Goal: Browse casually

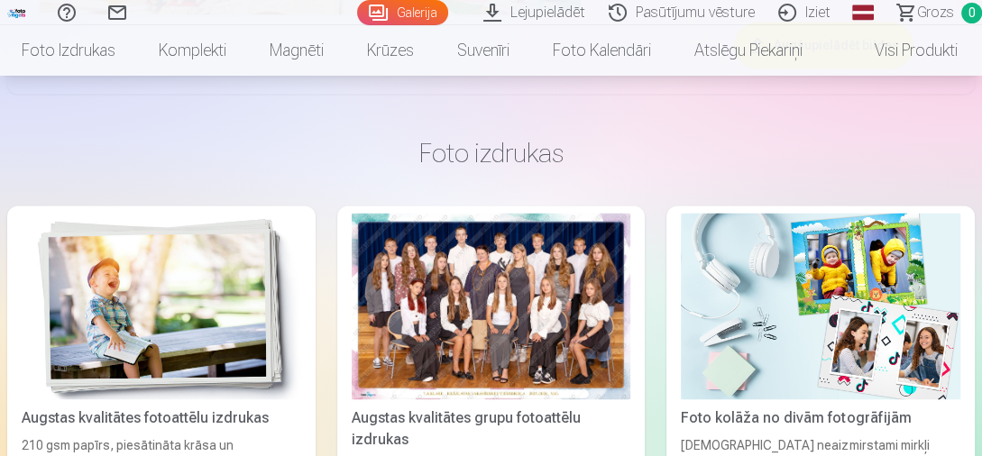
scroll to position [7148, 0]
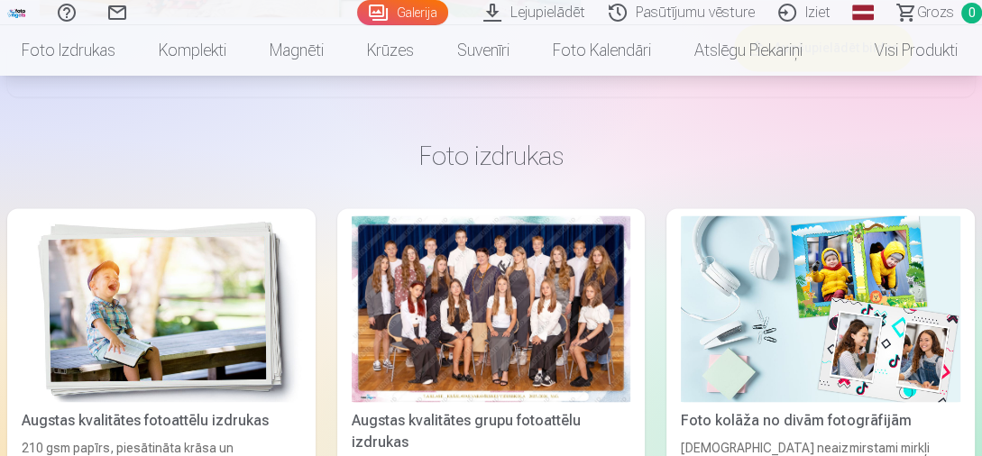
click at [506, 326] on div at bounding box center [492, 308] width 280 height 186
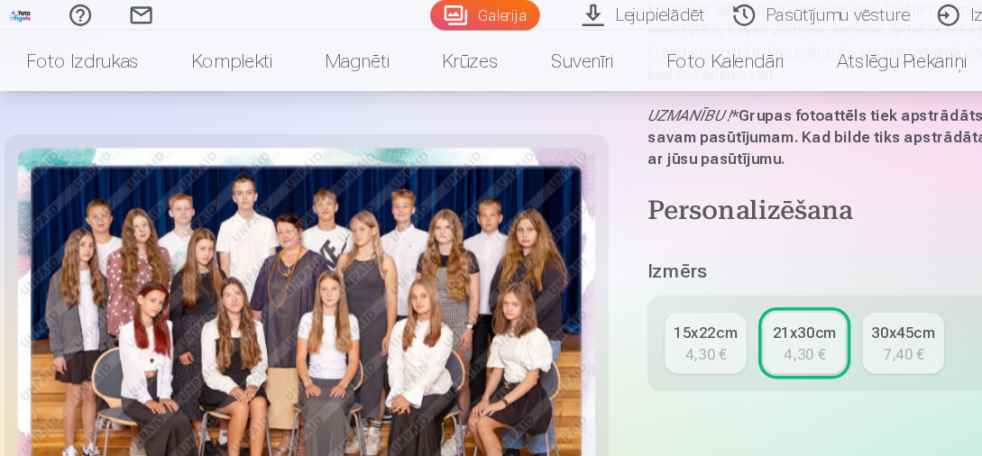
scroll to position [303, 0]
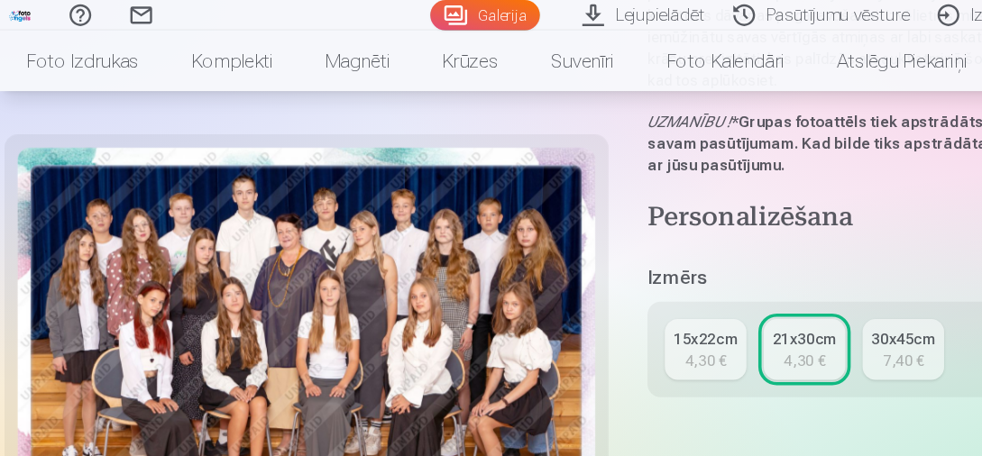
click at [202, 56] on link "Komplekti" at bounding box center [192, 50] width 111 height 50
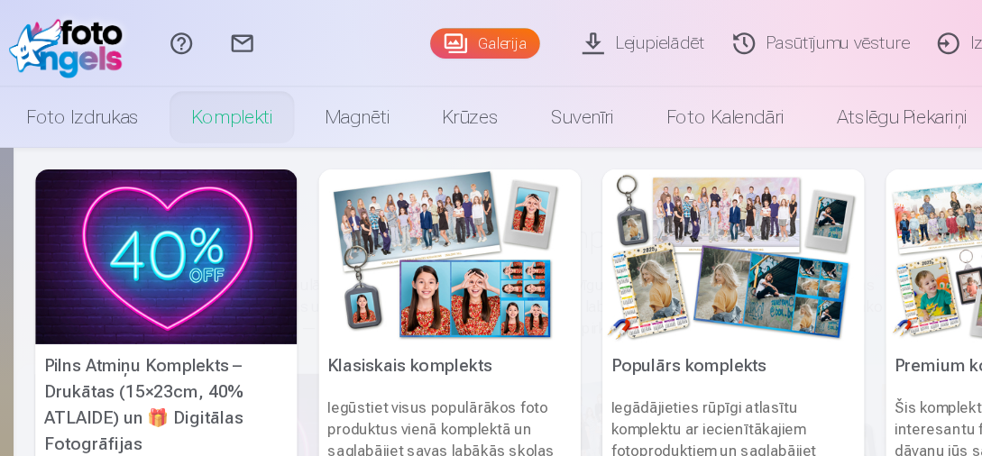
click at [79, 98] on link "Foto izdrukas" at bounding box center [68, 97] width 137 height 50
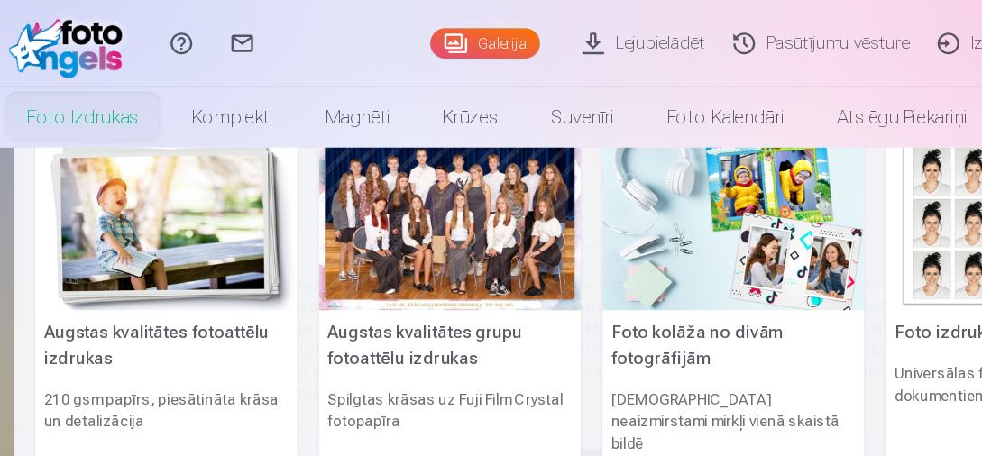
scroll to position [10, 0]
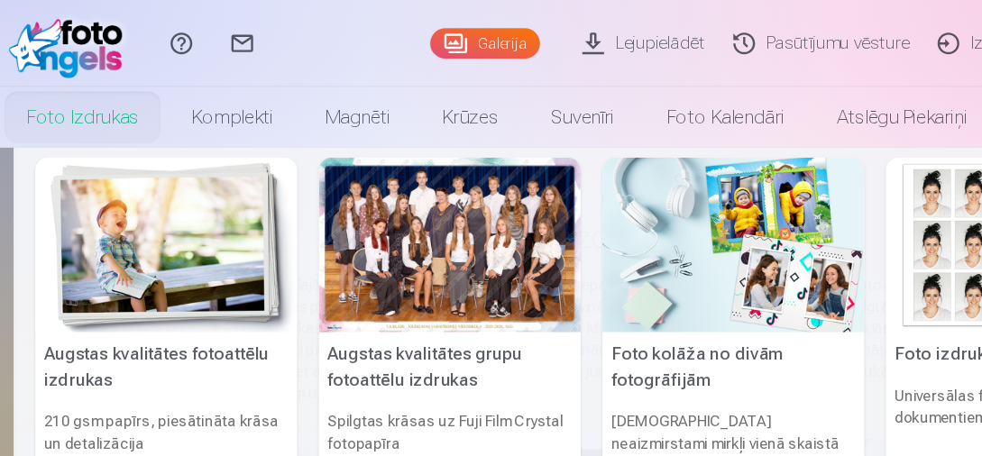
click at [599, 227] on img at bounding box center [608, 203] width 217 height 145
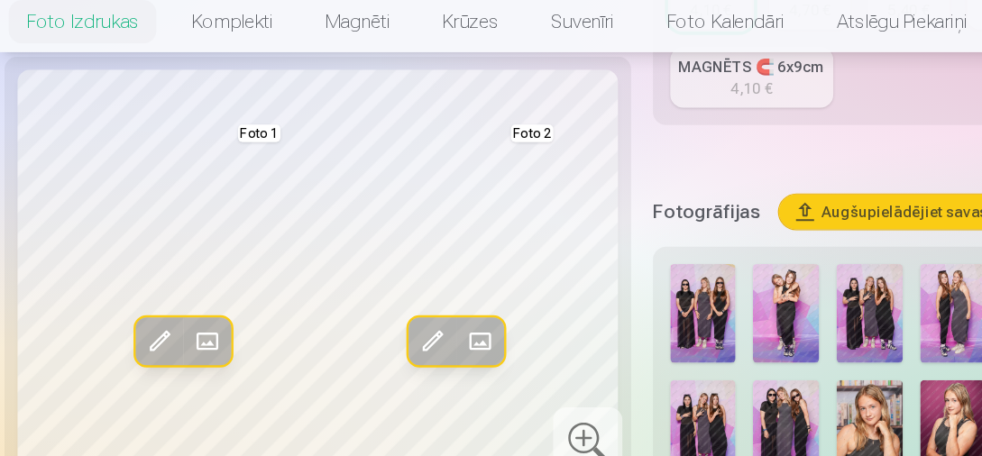
scroll to position [488, 0]
click at [584, 289] on img at bounding box center [583, 293] width 55 height 82
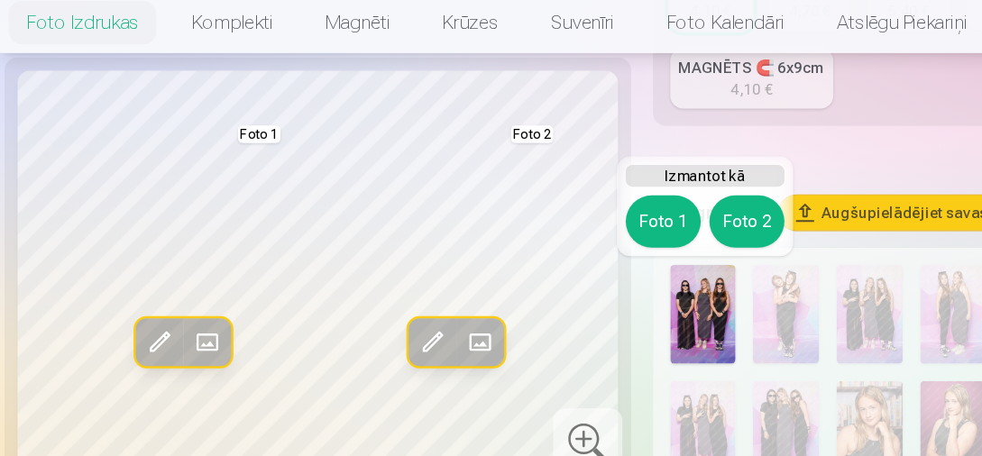
click at [583, 292] on img at bounding box center [583, 293] width 55 height 82
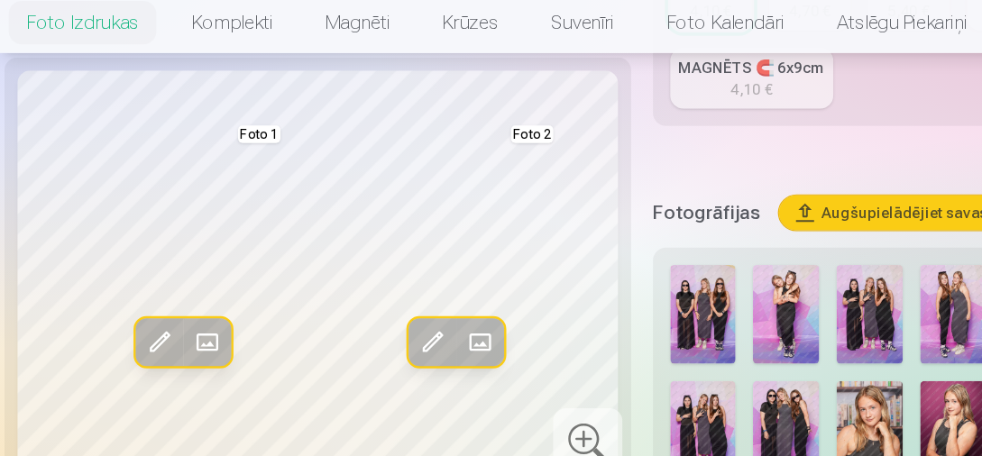
click at [297, 52] on link "Magnēti" at bounding box center [296, 50] width 97 height 50
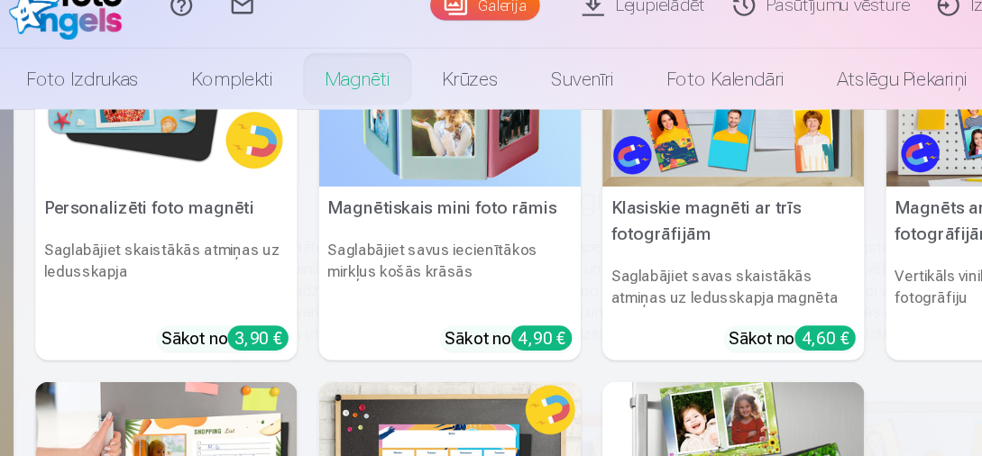
scroll to position [98, 0]
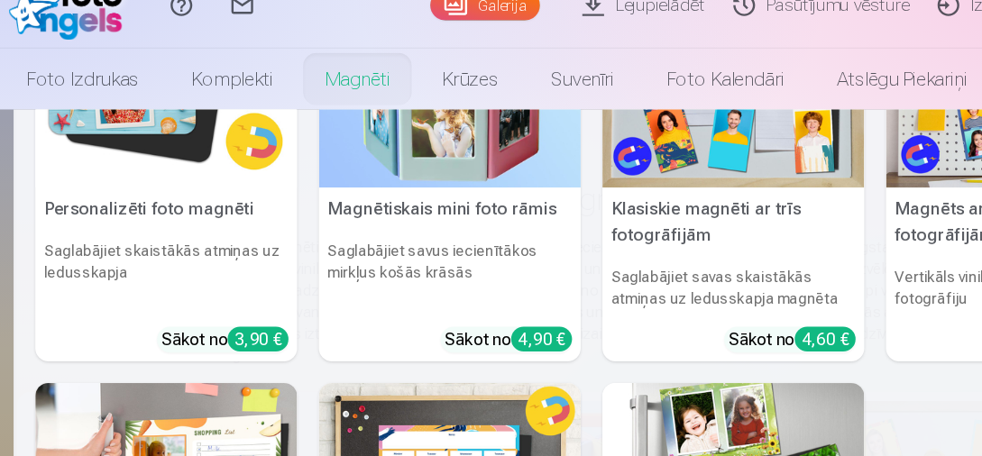
click at [632, 198] on h5 "Klasiskie magnēti ar trīs fotogrāfijām" at bounding box center [608, 217] width 217 height 58
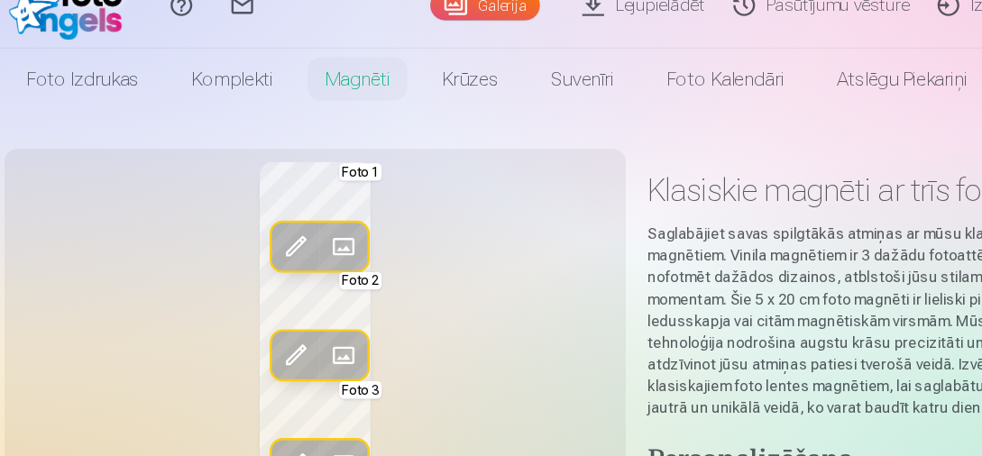
click at [95, 90] on link "Foto izdrukas" at bounding box center [68, 97] width 137 height 50
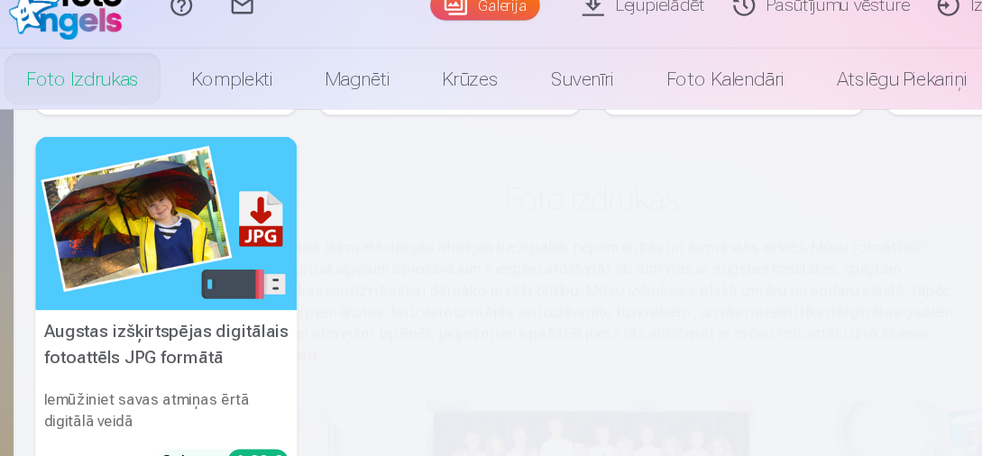
scroll to position [336, 0]
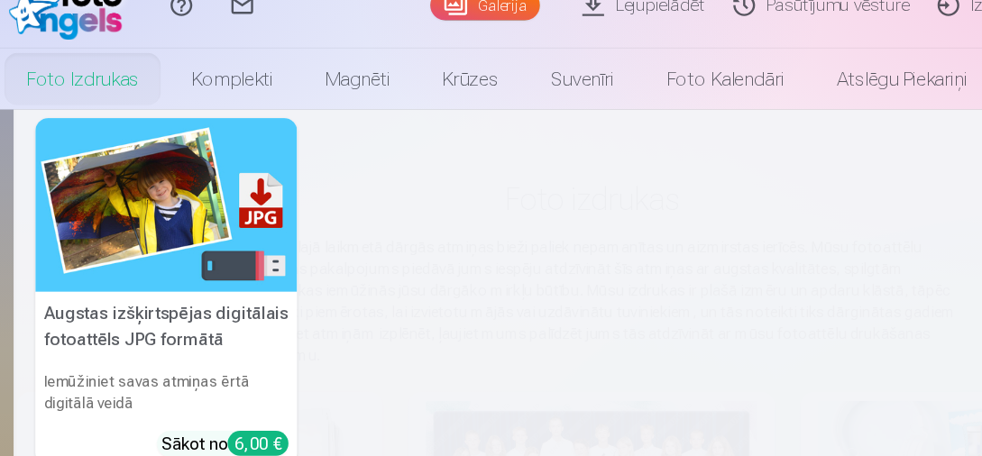
click at [97, 182] on img at bounding box center [138, 202] width 217 height 145
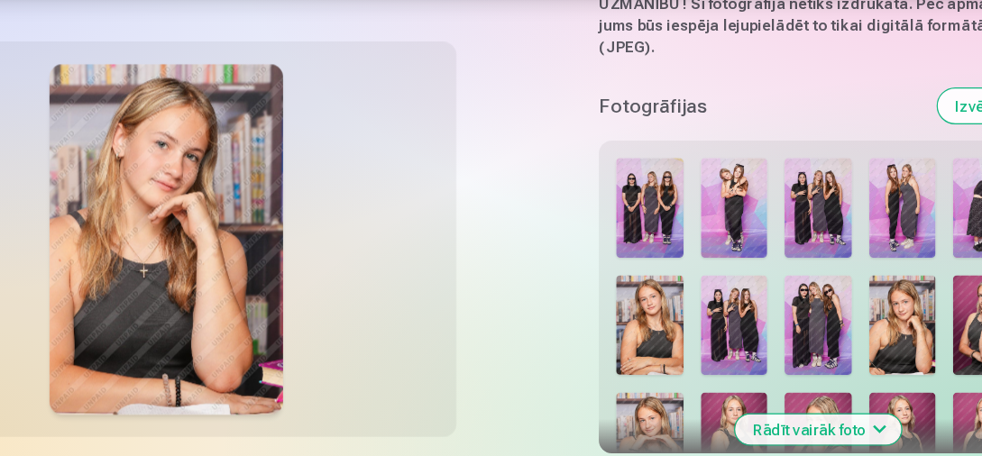
scroll to position [456, 0]
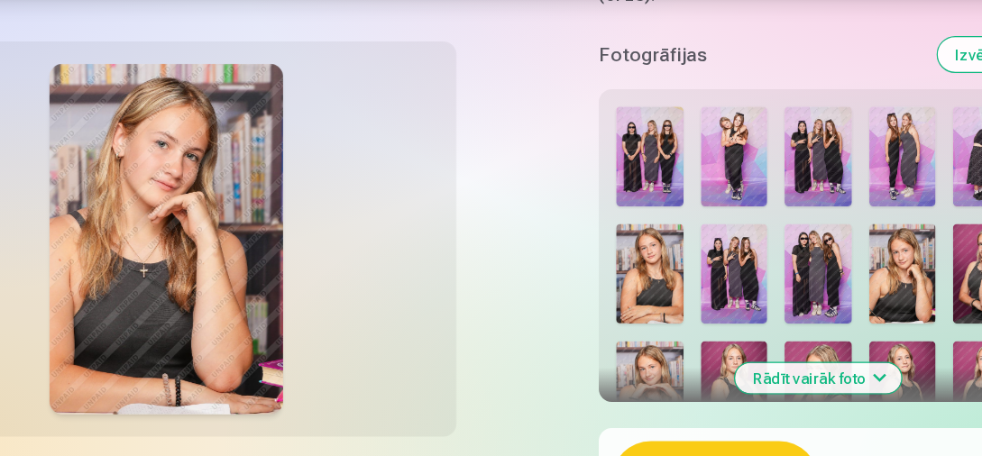
click at [643, 195] on img at bounding box center [646, 207] width 56 height 83
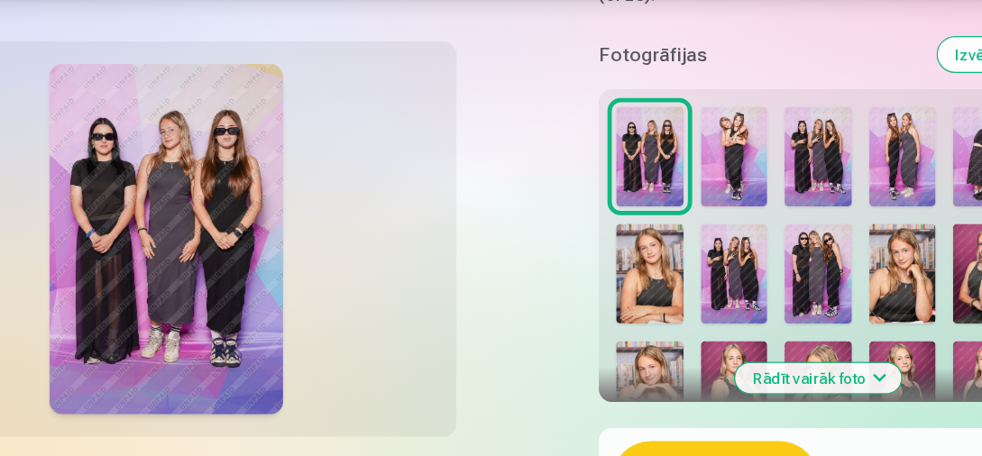
click at [791, 184] on img at bounding box center [785, 207] width 56 height 83
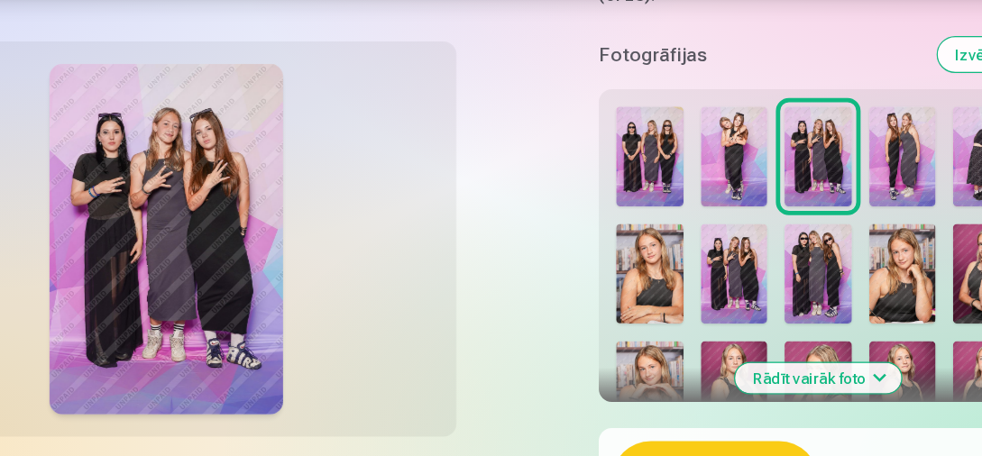
click at [712, 185] on img at bounding box center [716, 207] width 56 height 83
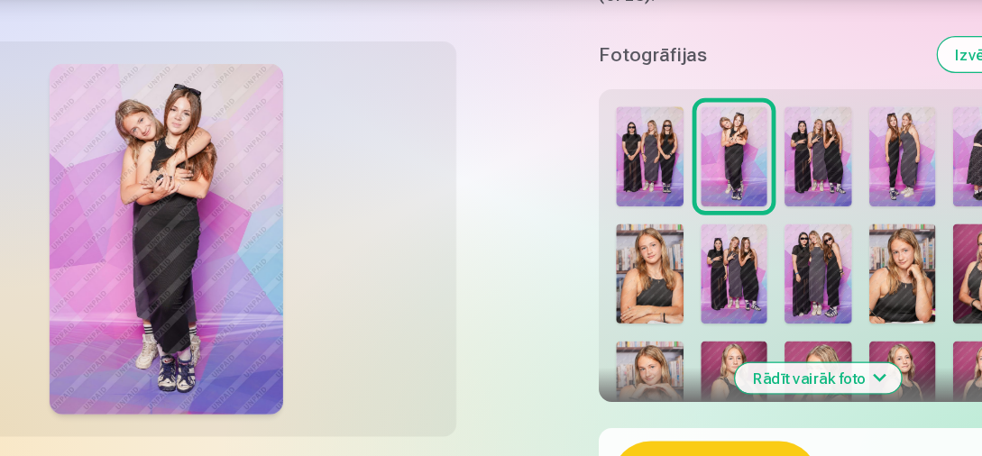
click at [781, 197] on img at bounding box center [785, 207] width 56 height 83
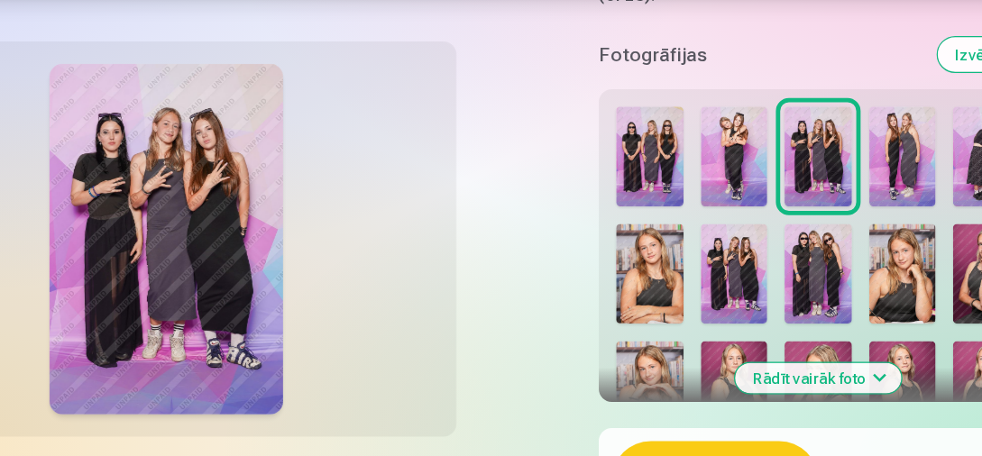
click at [855, 187] on img at bounding box center [856, 207] width 56 height 83
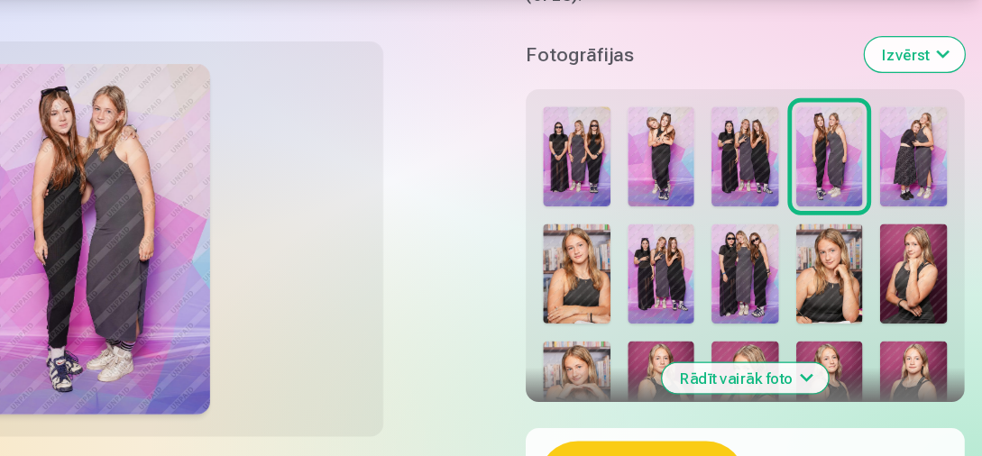
click at [926, 181] on img at bounding box center [925, 207] width 56 height 83
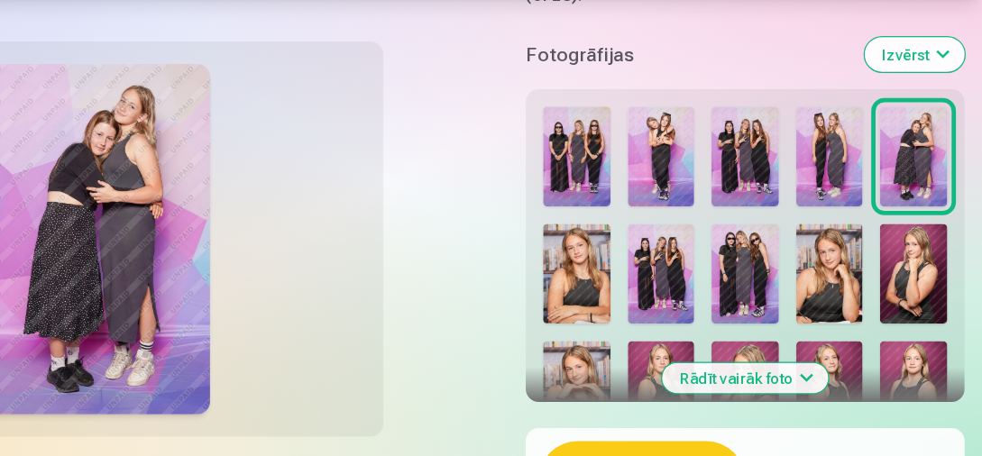
click at [644, 297] on img at bounding box center [646, 304] width 56 height 83
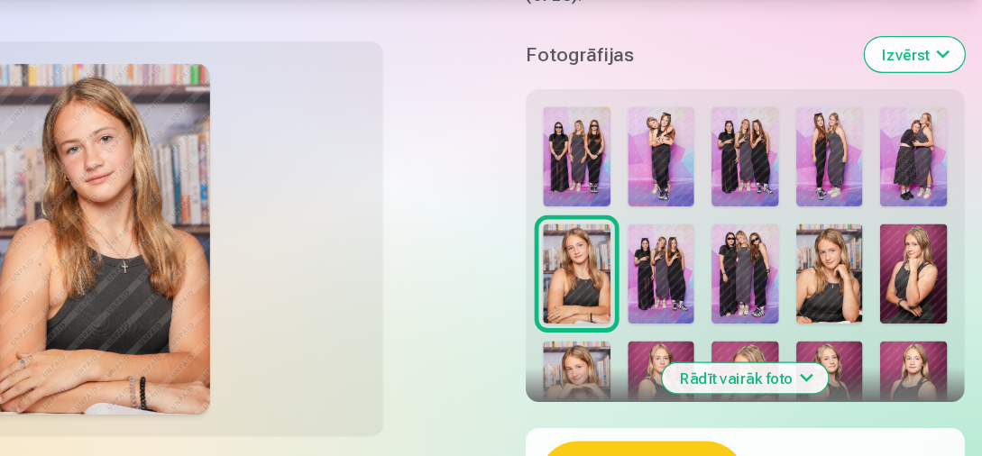
click at [711, 289] on img at bounding box center [716, 304] width 56 height 83
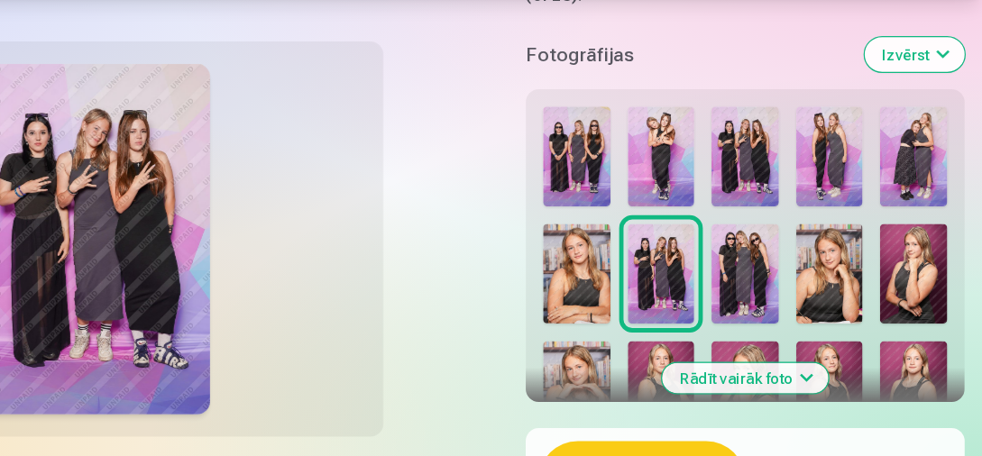
click at [785, 298] on img at bounding box center [785, 304] width 56 height 83
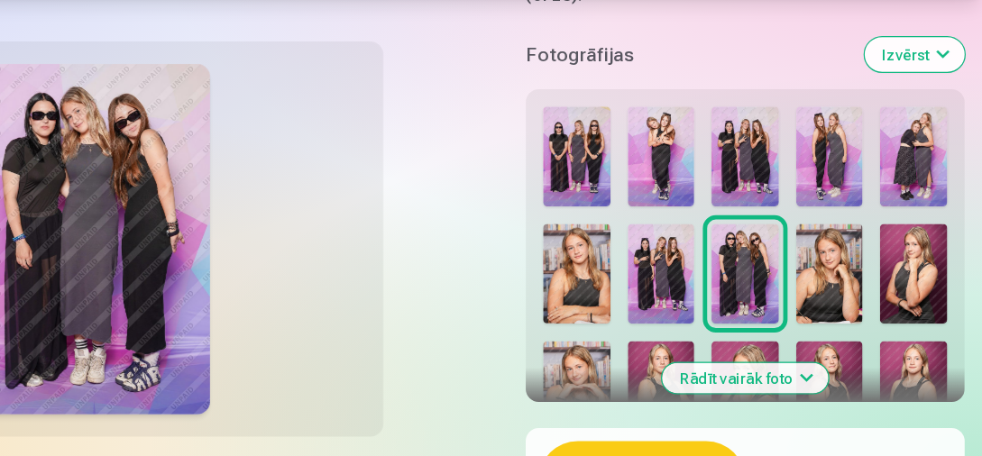
click at [860, 281] on img at bounding box center [856, 304] width 56 height 83
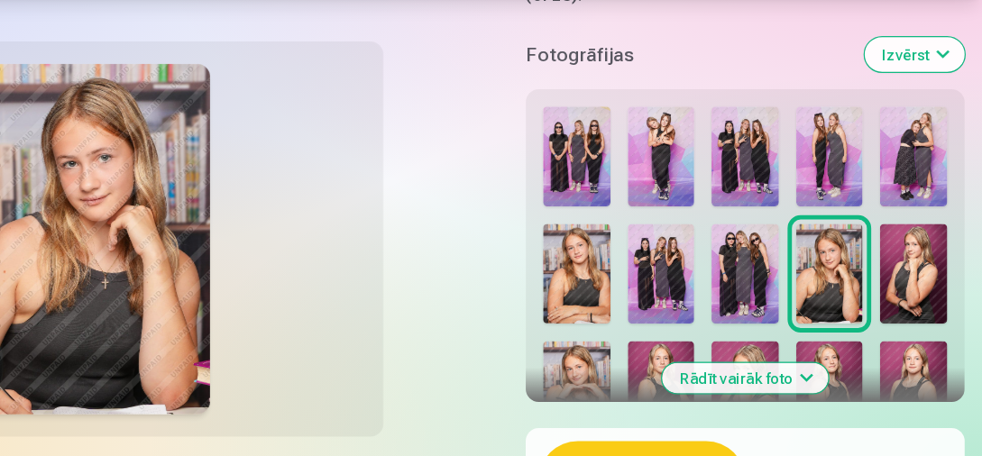
click at [931, 292] on img at bounding box center [925, 304] width 56 height 83
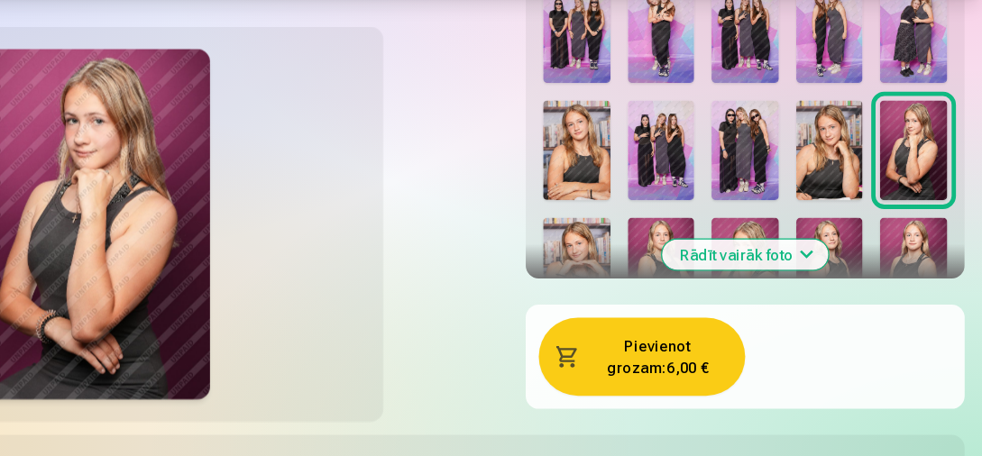
scroll to position [571, 0]
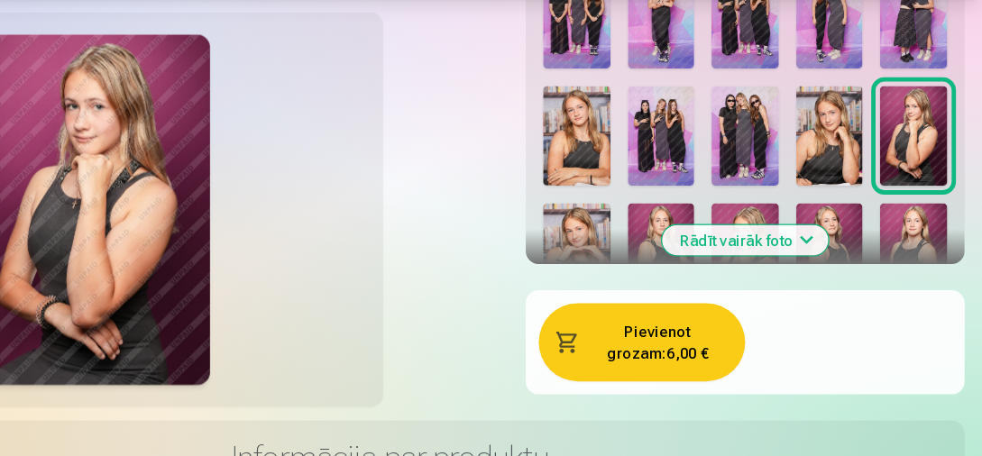
click at [811, 264] on button "Rādīt vairāk foto" at bounding box center [786, 276] width 138 height 25
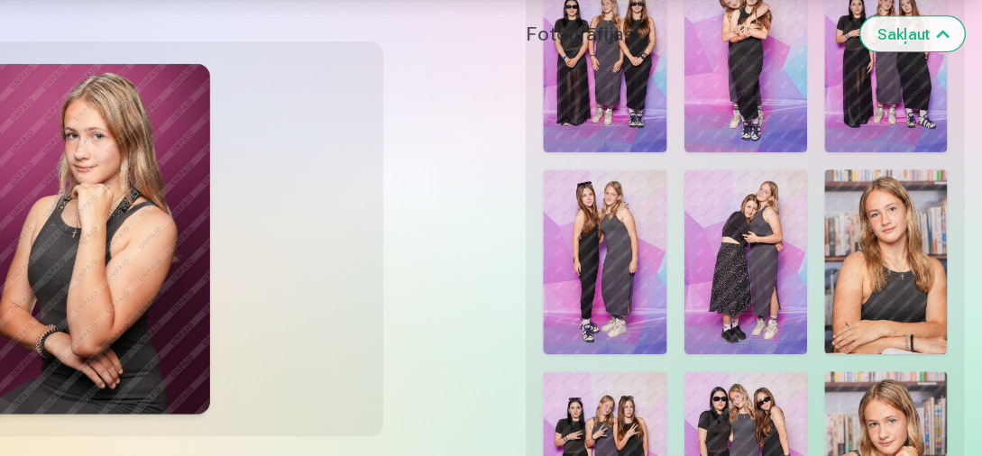
click at [905, 293] on img at bounding box center [902, 294] width 102 height 153
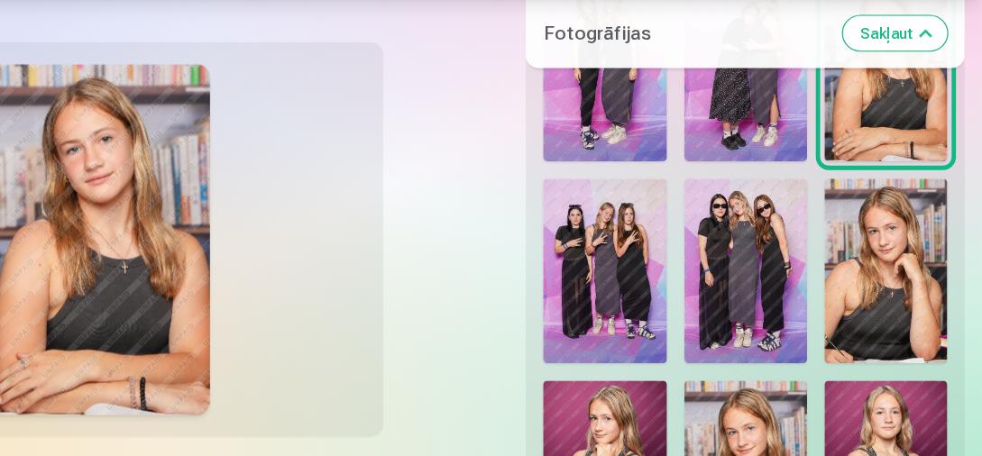
scroll to position [738, 0]
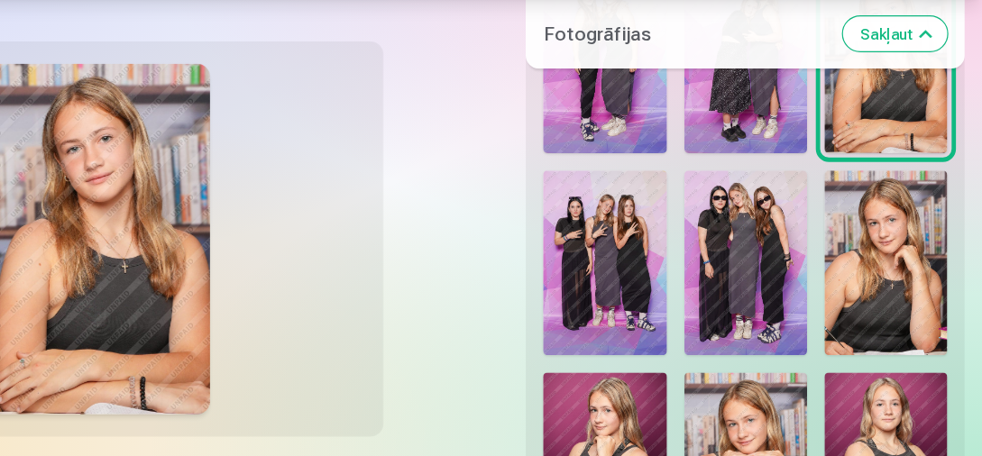
click at [910, 287] on img at bounding box center [902, 295] width 102 height 153
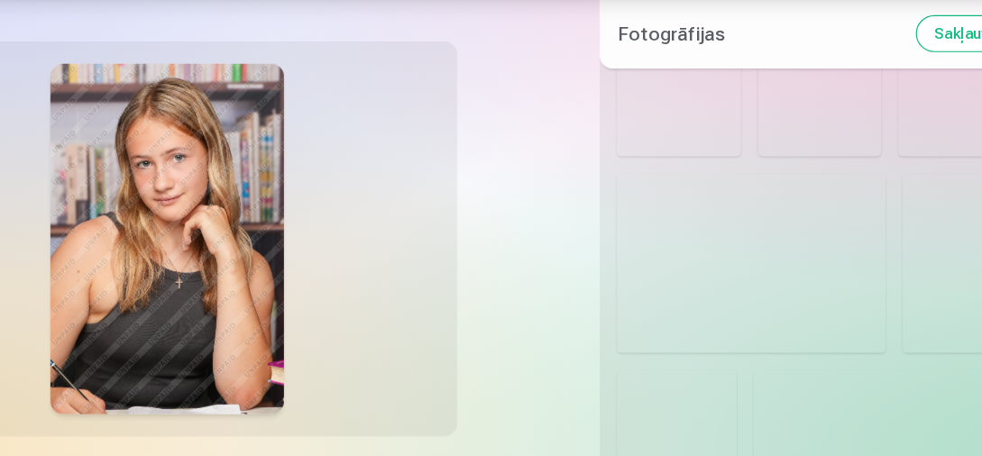
scroll to position [1920, 0]
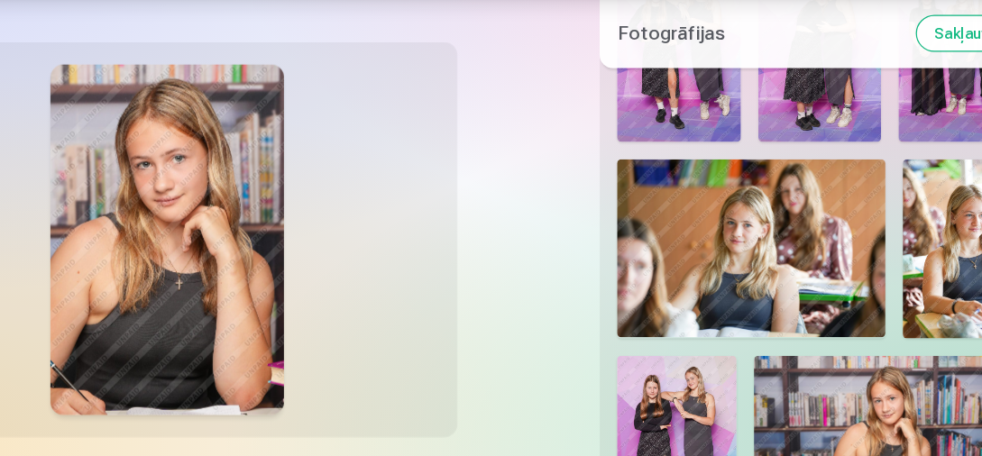
click at [885, 215] on img at bounding box center [904, 283] width 98 height 148
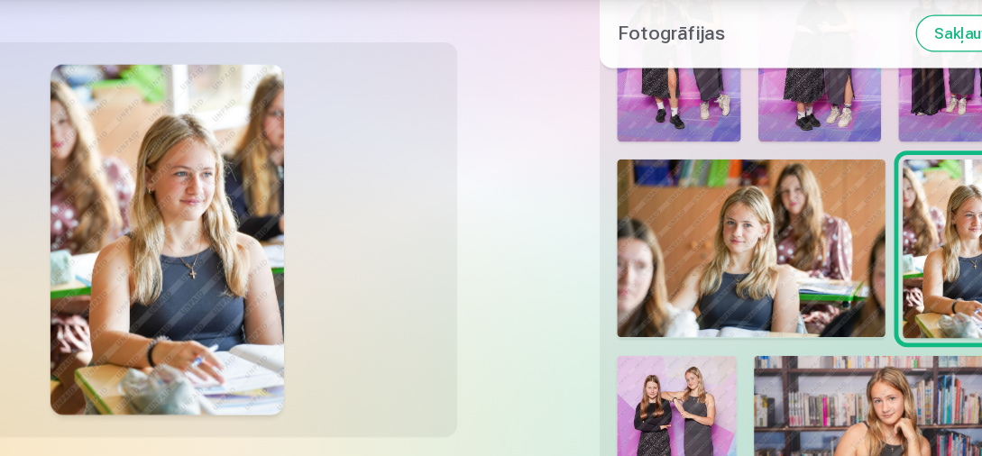
click at [747, 285] on img at bounding box center [729, 283] width 222 height 148
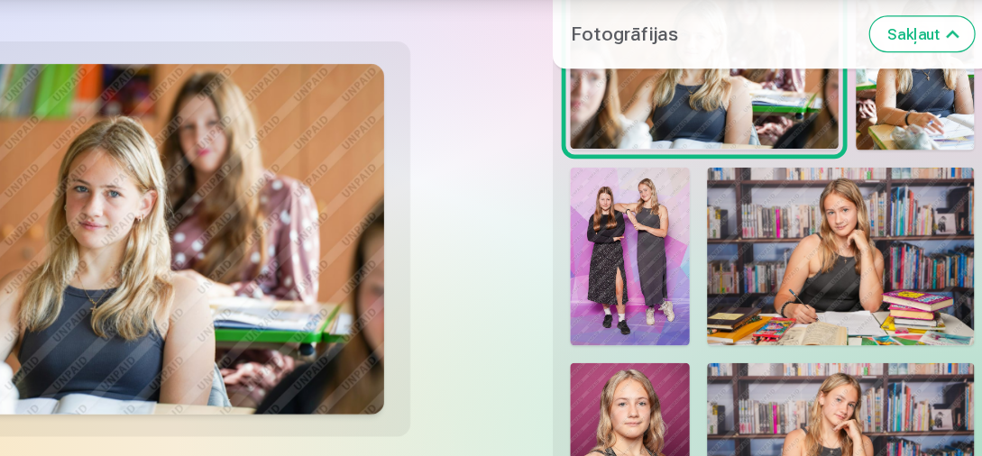
scroll to position [2077, 0]
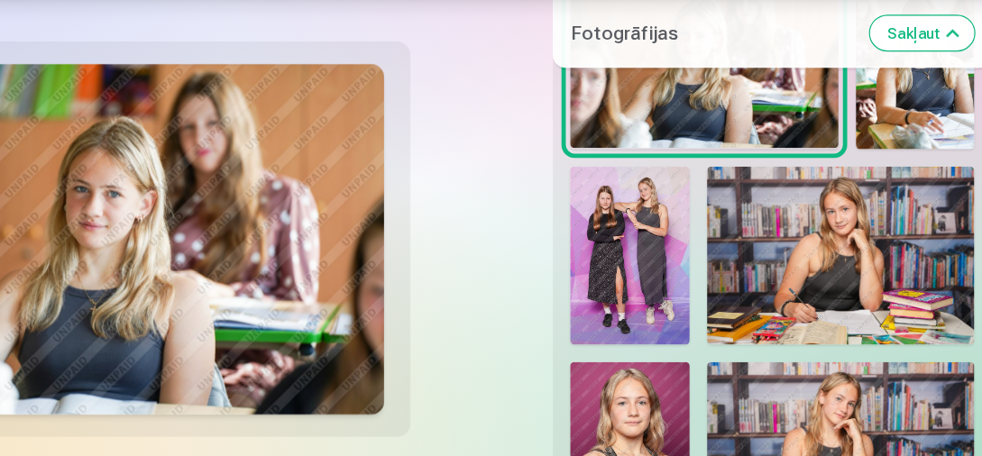
click at [848, 279] on img at bounding box center [842, 289] width 222 height 148
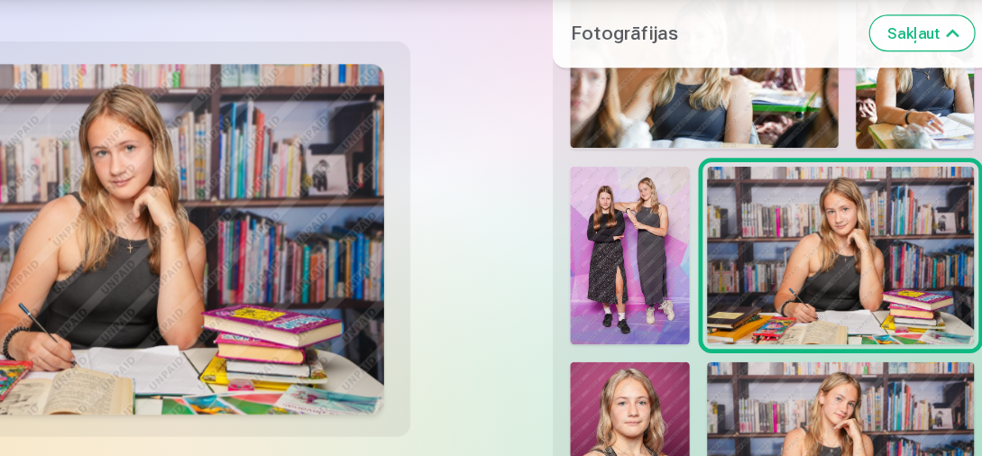
scroll to position [2217, 0]
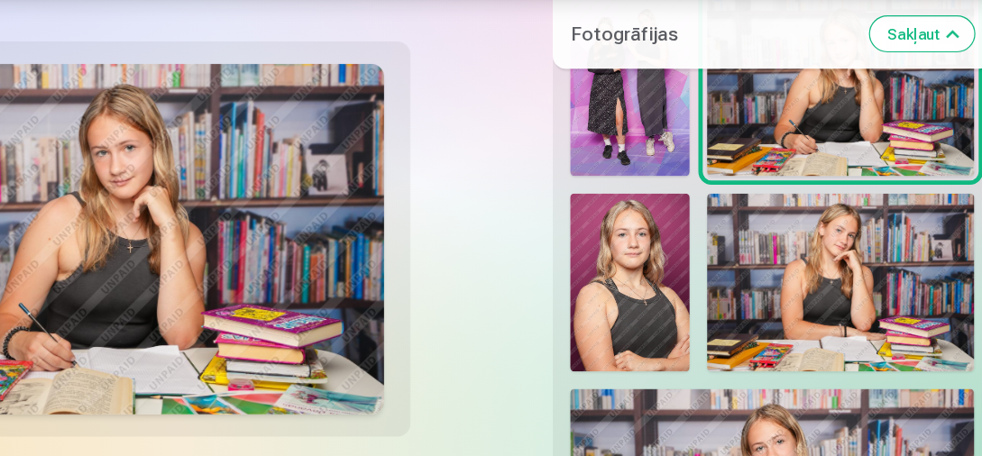
click at [867, 307] on img at bounding box center [842, 312] width 222 height 148
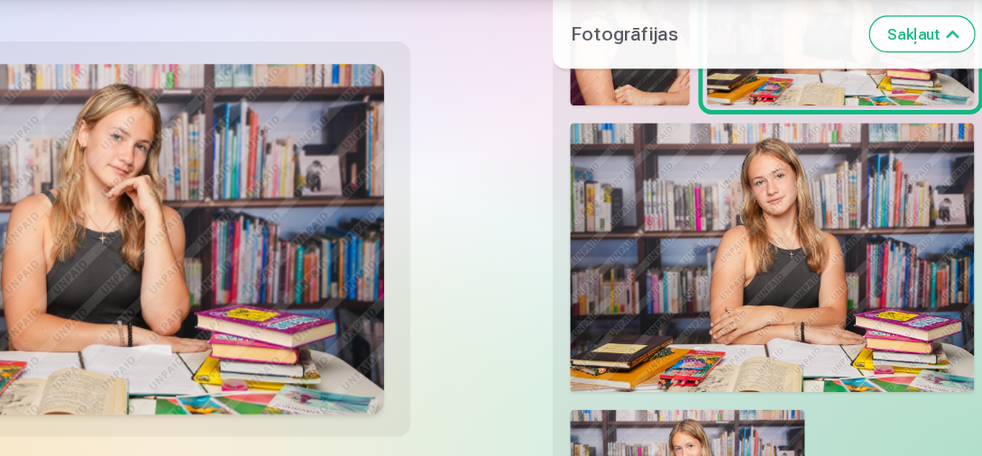
scroll to position [2588, 0]
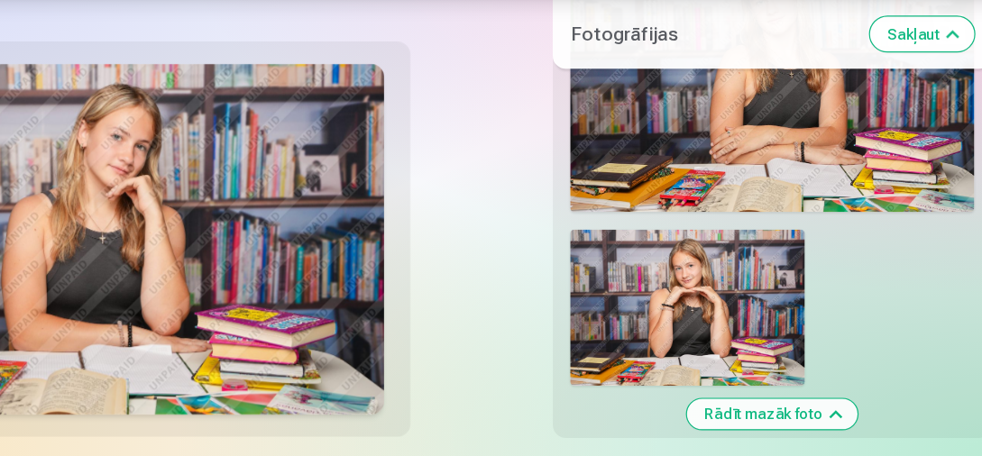
click at [739, 321] on img at bounding box center [715, 333] width 195 height 130
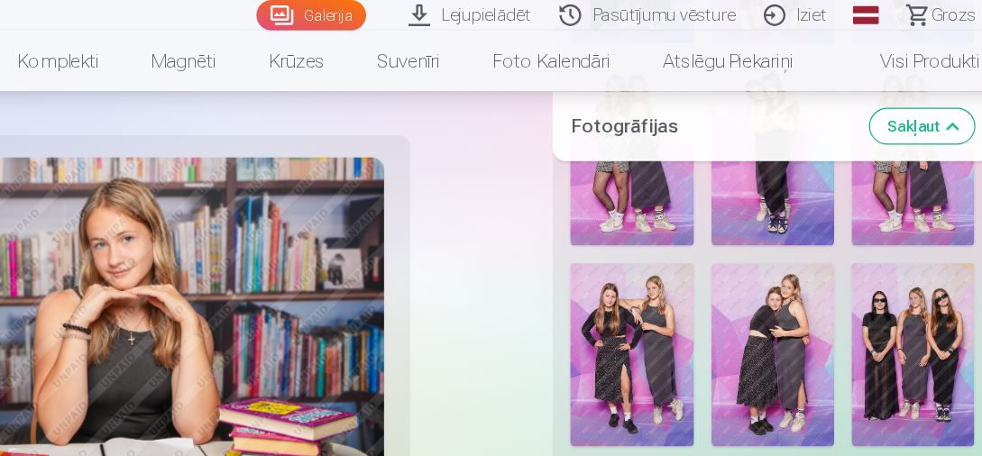
scroll to position [1616, 0]
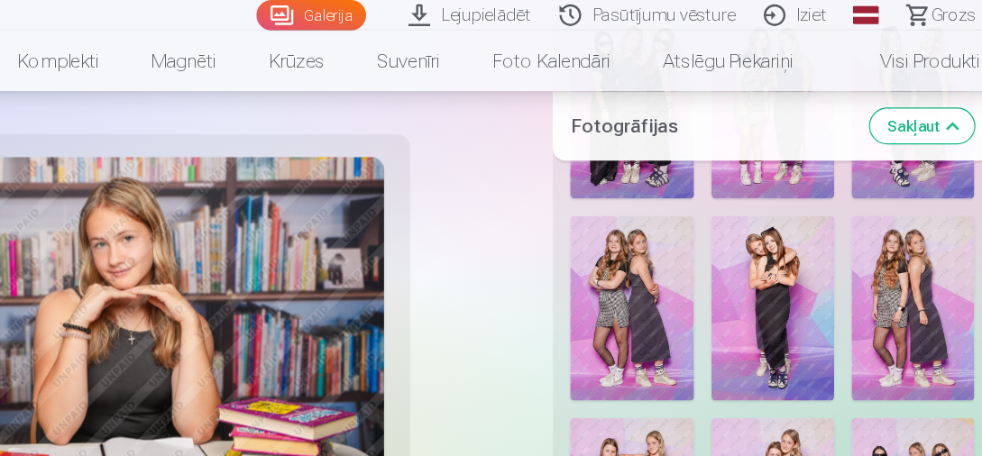
click at [681, 227] on img at bounding box center [669, 255] width 102 height 153
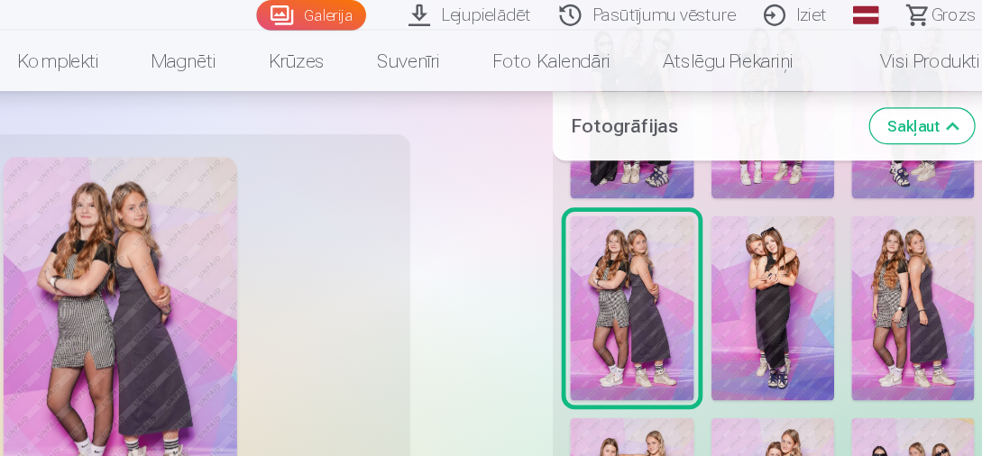
scroll to position [1443, 0]
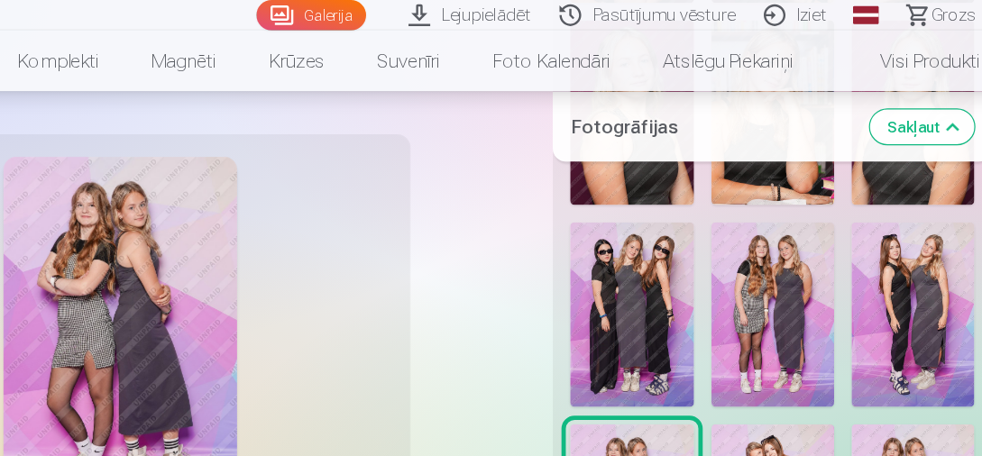
click at [676, 222] on img at bounding box center [669, 261] width 102 height 153
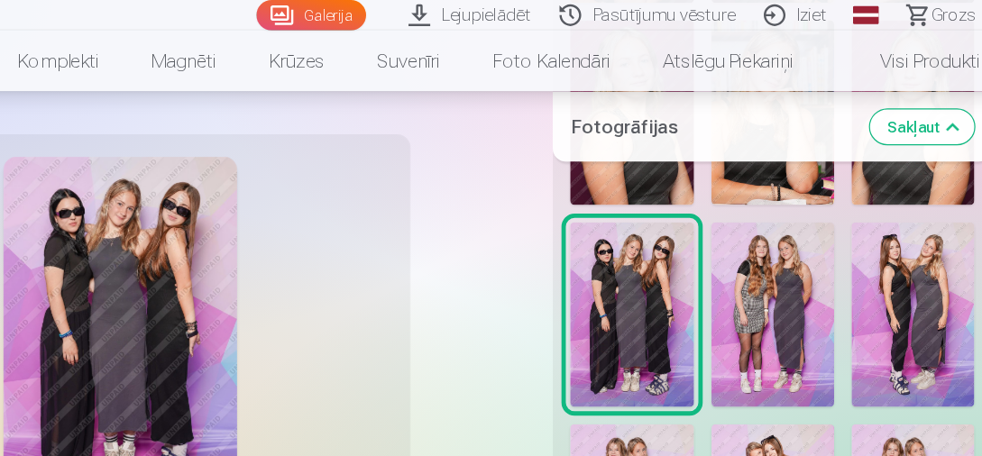
click at [911, 245] on img at bounding box center [902, 261] width 102 height 153
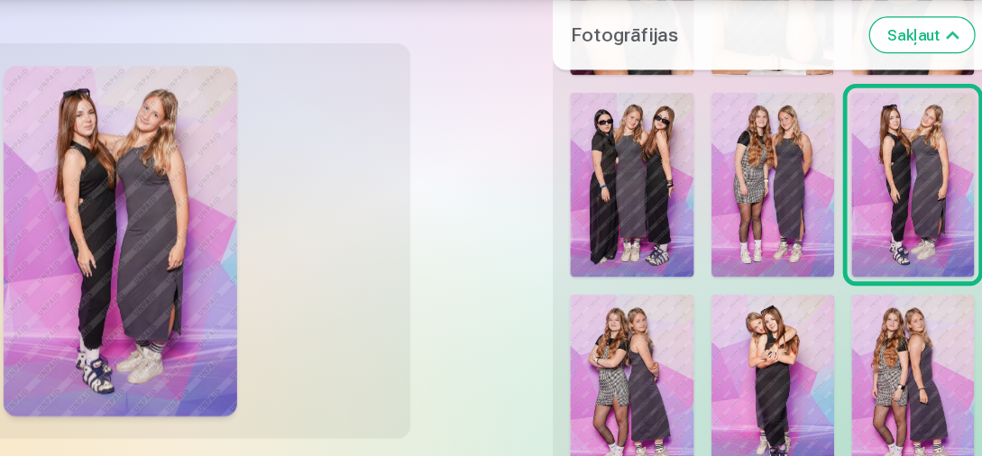
scroll to position [1474, 0]
